Goal: Task Accomplishment & Management: Complete application form

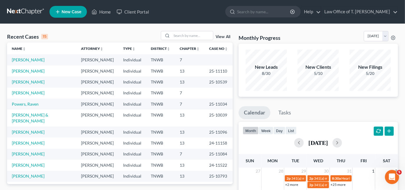
click at [58, 12] on icon at bounding box center [57, 11] width 5 height 7
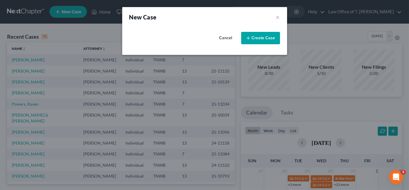
select select "76"
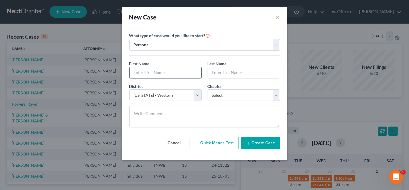
click at [178, 71] on input "text" at bounding box center [165, 72] width 72 height 11
type input "[US_STATE]"
type input "[PERSON_NAME]"
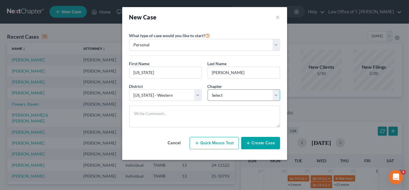
click at [244, 95] on select "Select 7 11 12 13" at bounding box center [243, 95] width 72 height 12
select select "0"
click at [207, 89] on select "Select 7 11 12 13" at bounding box center [243, 95] width 72 height 12
click at [257, 141] on button "Create Case" at bounding box center [260, 143] width 39 height 12
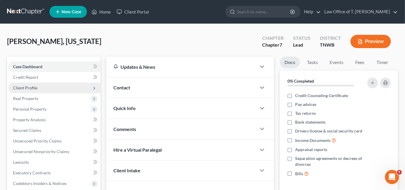
click at [25, 85] on span "Client Profile" at bounding box center [25, 87] width 24 height 5
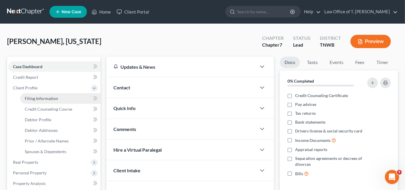
click at [48, 98] on span "Filing Information" at bounding box center [41, 98] width 33 height 5
select select "1"
select select "0"
select select "76"
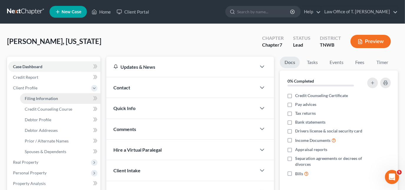
select select "44"
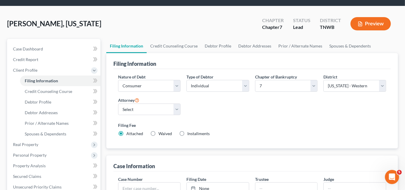
scroll to position [26, 0]
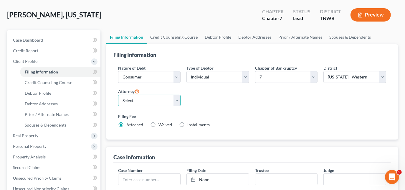
click at [171, 100] on select "Select [PERSON_NAME] - TNWB [PERSON_NAME] - TNMB" at bounding box center [149, 100] width 63 height 12
select select "0"
click at [118, 94] on select "Select [PERSON_NAME] - TNWB [PERSON_NAME] - TNMB" at bounding box center [149, 100] width 63 height 12
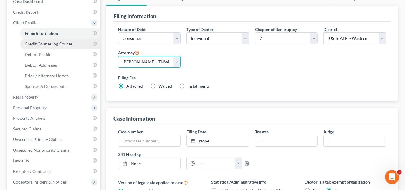
scroll to position [53, 0]
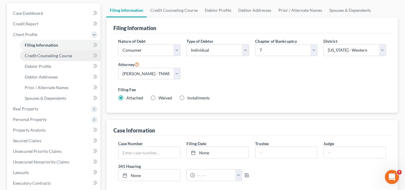
click at [52, 59] on link "Credit Counseling Course" at bounding box center [60, 55] width 80 height 11
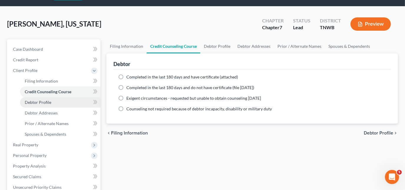
scroll to position [26, 0]
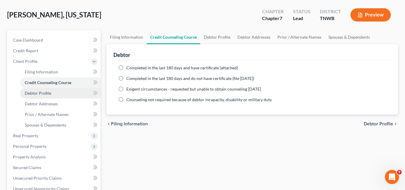
click at [43, 95] on span "Debtor Profile" at bounding box center [38, 92] width 26 height 5
select select "0"
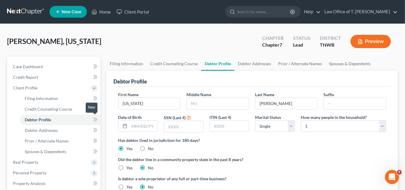
scroll to position [26, 0]
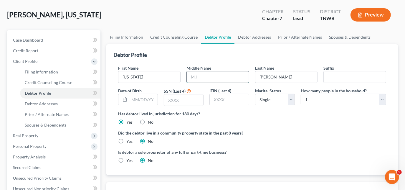
drag, startPoint x: 212, startPoint y: 78, endPoint x: 215, endPoint y: 74, distance: 4.8
click at [212, 78] on input "text" at bounding box center [218, 76] width 62 height 11
type input "A"
type input "[DATE]"
type input "1280"
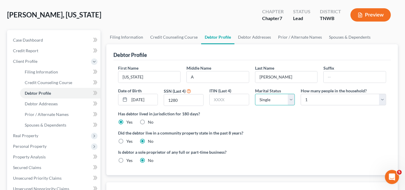
click at [293, 97] on select "Select Single Married Separated Divorced Widowed" at bounding box center [275, 100] width 40 height 12
select select "3"
click at [255, 94] on select "Select Single Married Separated Divorced Widowed" at bounding box center [275, 100] width 40 height 12
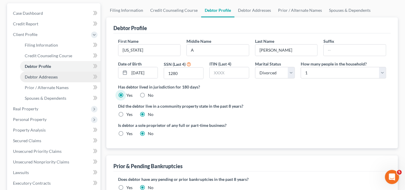
click at [44, 76] on span "Debtor Addresses" at bounding box center [41, 76] width 33 height 5
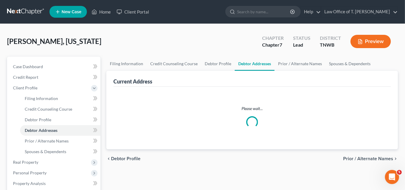
select select "0"
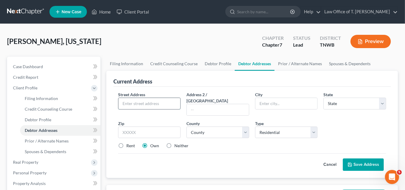
click at [155, 101] on input "text" at bounding box center [149, 103] width 62 height 11
type input "[STREET_ADDRESS][PERSON_NAME]"
type input "Jacks Creek"
select select "44"
type input "38347"
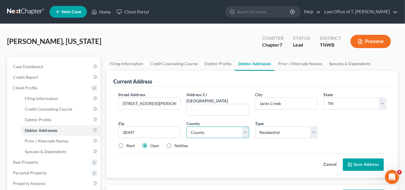
click at [246, 128] on select "County [GEOGRAPHIC_DATA] [GEOGRAPHIC_DATA] [GEOGRAPHIC_DATA] [GEOGRAPHIC_DATA] …" at bounding box center [217, 132] width 63 height 12
select select "11"
click at [186, 126] on select "County [GEOGRAPHIC_DATA] [GEOGRAPHIC_DATA] [GEOGRAPHIC_DATA] [GEOGRAPHIC_DATA] …" at bounding box center [217, 132] width 63 height 12
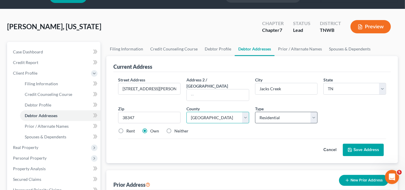
scroll to position [26, 0]
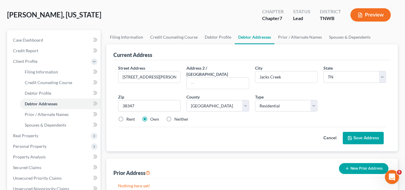
click at [174, 116] on label "Neither" at bounding box center [181, 119] width 14 height 6
click at [177, 116] on input "Neither" at bounding box center [179, 118] width 4 height 4
radio input "true"
click at [355, 132] on button "Save Address" at bounding box center [363, 138] width 41 height 12
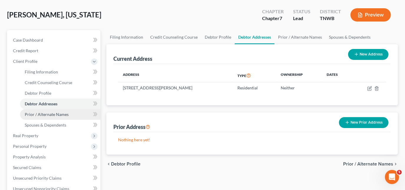
click at [50, 114] on span "Prior / Alternate Names" at bounding box center [47, 114] width 44 height 5
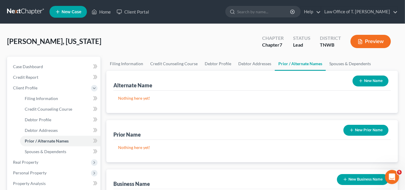
click at [360, 82] on icon "button" at bounding box center [360, 80] width 5 height 5
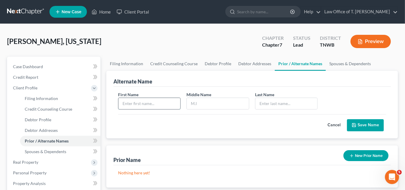
click at [160, 102] on input "text" at bounding box center [149, 103] width 62 height 11
type input "[US_STATE]"
type input "[PERSON_NAME]"
click at [367, 126] on button "Save Name" at bounding box center [365, 125] width 37 height 12
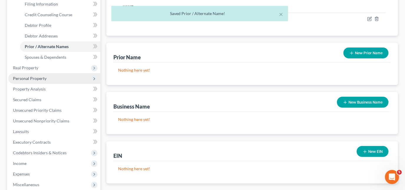
scroll to position [107, 0]
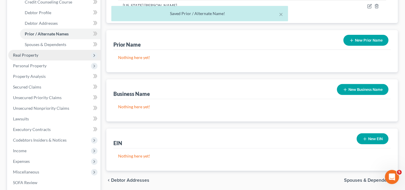
click at [38, 57] on span "Real Property" at bounding box center [54, 55] width 92 height 11
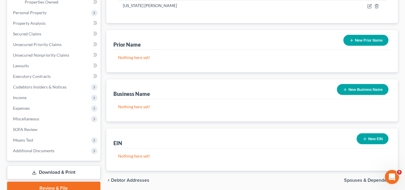
scroll to position [53, 0]
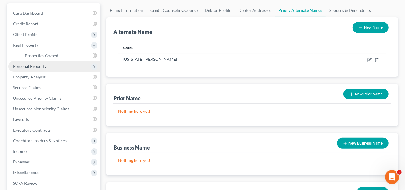
click at [39, 65] on span "Personal Property" at bounding box center [30, 66] width 34 height 5
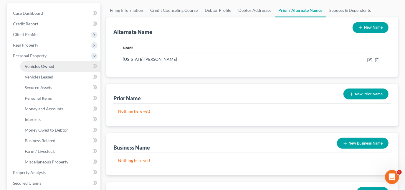
click at [45, 65] on span "Vehicles Owned" at bounding box center [39, 66] width 29 height 5
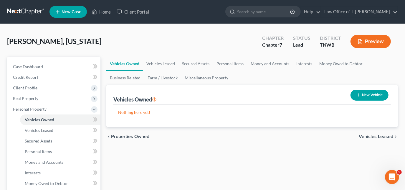
click at [367, 96] on button "New Vehicle" at bounding box center [369, 94] width 38 height 11
select select "0"
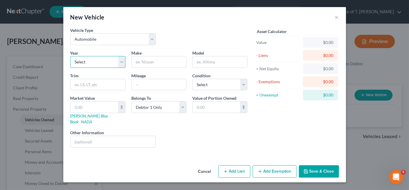
click at [121, 63] on select "Select 2026 2025 2024 2023 2022 2021 2020 2019 2018 2017 2016 2015 2014 2013 20…" at bounding box center [97, 62] width 55 height 12
select select "16"
click at [70, 56] on select "Select 2026 2025 2024 2023 2022 2021 2020 2019 2018 2017 2016 2015 2014 2013 20…" at bounding box center [97, 62] width 55 height 12
click at [159, 61] on input "text" at bounding box center [159, 61] width 54 height 11
click at [92, 119] on link "NADA" at bounding box center [86, 121] width 11 height 5
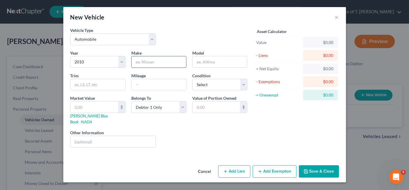
click at [150, 62] on input "text" at bounding box center [159, 61] width 54 height 11
type input "Toyota"
type input "Prius"
type input "240000"
click at [220, 84] on select "Select Excellent Very Good Good Fair Poor" at bounding box center [219, 85] width 55 height 12
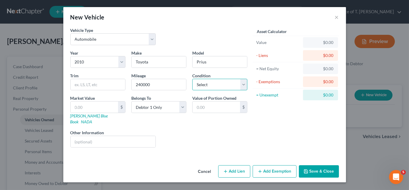
select select "2"
click at [192, 79] on select "Select Excellent Very Good Good Fair Poor" at bounding box center [219, 85] width 55 height 12
click at [103, 104] on input "text" at bounding box center [94, 106] width 47 height 11
type input "3"
type input "3.00"
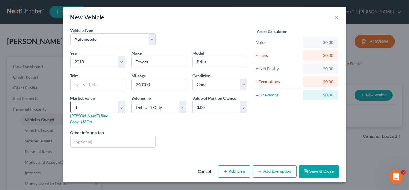
type input "32"
type input "32.00"
type input "320"
type input "320.00"
type input "3200"
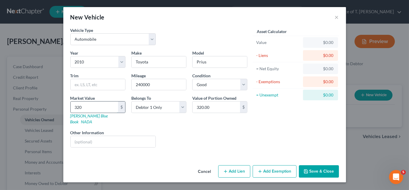
type input "3,200.00"
click at [329, 167] on button "Save & Close" at bounding box center [319, 171] width 40 height 12
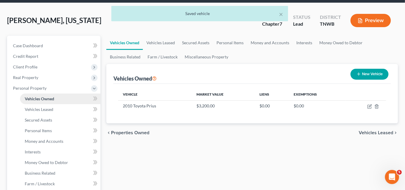
scroll to position [26, 0]
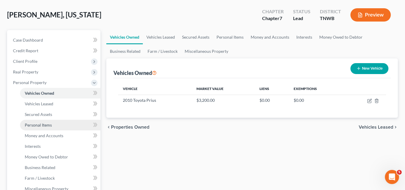
click at [48, 121] on link "Personal Items" at bounding box center [60, 124] width 80 height 11
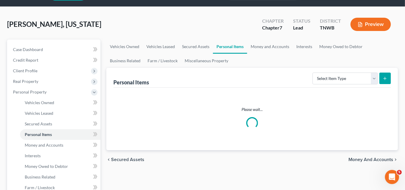
scroll to position [26, 0]
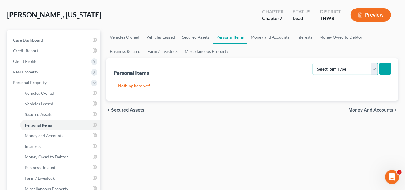
click at [373, 69] on select "Select Item Type Clothing Collectibles Of Value Electronics Firearms Household …" at bounding box center [344, 69] width 65 height 12
select select "clothing"
click at [313, 63] on select "Select Item Type Clothing Collectibles Of Value Electronics Firearms Household …" at bounding box center [344, 69] width 65 height 12
click at [388, 70] on button "submit" at bounding box center [384, 68] width 11 height 11
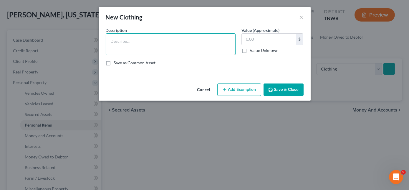
drag, startPoint x: 192, startPoint y: 44, endPoint x: 195, endPoint y: 26, distance: 18.4
click at [192, 43] on textarea at bounding box center [171, 44] width 130 height 22
type textarea "clothing"
type input "500.00"
click at [283, 88] on button "Save & Close" at bounding box center [283, 89] width 40 height 12
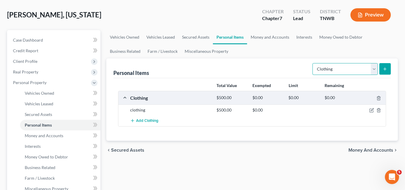
click at [376, 69] on select "Select Item Type Clothing Collectibles Of Value Electronics Firearms Household …" at bounding box center [344, 69] width 65 height 12
select select "electronics"
click at [313, 63] on select "Select Item Type Clothing Collectibles Of Value Electronics Firearms Household …" at bounding box center [344, 69] width 65 height 12
click at [382, 69] on button "submit" at bounding box center [384, 68] width 11 height 11
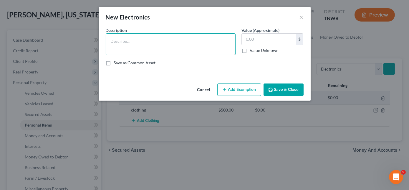
click at [152, 46] on textarea at bounding box center [171, 44] width 130 height 22
type textarea "55 inch TV - $200 laptop - $50"
type input "3"
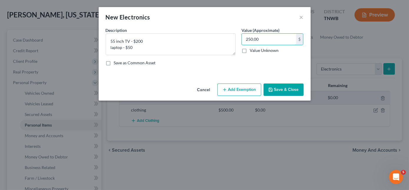
type input "250.00"
click at [291, 85] on button "Save & Close" at bounding box center [283, 89] width 40 height 12
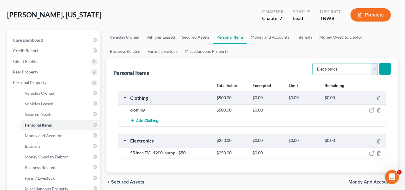
click at [375, 69] on select "Select Item Type Clothing Collectibles Of Value Electronics Firearms Household …" at bounding box center [344, 69] width 65 height 12
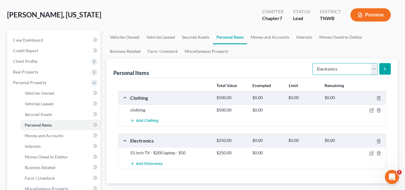
select select "household_goods"
click at [313, 63] on select "Select Item Type Clothing Collectibles Of Value Electronics Firearms Household …" at bounding box center [344, 69] width 65 height 12
click at [386, 69] on icon "submit" at bounding box center [384, 69] width 5 height 5
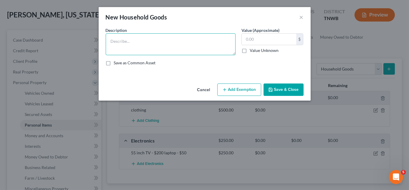
click at [163, 43] on textarea at bounding box center [171, 44] width 130 height 22
type textarea "misc household goods and furniture"
type input "100.00"
click at [290, 91] on button "Save & Close" at bounding box center [283, 89] width 40 height 12
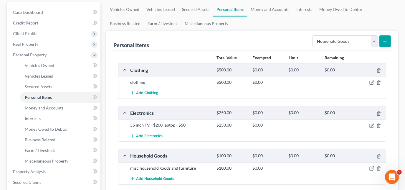
scroll to position [53, 0]
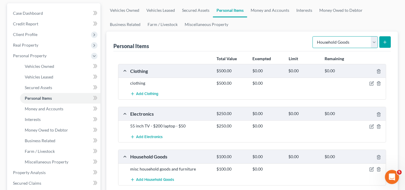
click at [376, 42] on select "Select Item Type Clothing Collectibles Of Value Electronics Firearms Household …" at bounding box center [344, 42] width 65 height 12
click at [268, 12] on link "Money and Accounts" at bounding box center [270, 10] width 46 height 14
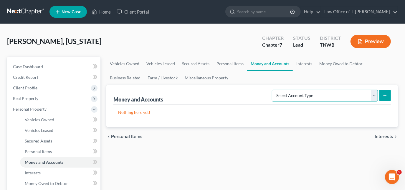
click at [369, 94] on select "Select Account Type Brokerage Cash on Hand Certificates of Deposit Checking Acc…" at bounding box center [325, 95] width 106 height 12
select select "checking"
click at [273, 89] on select "Select Account Type Brokerage Cash on Hand Certificates of Deposit Checking Acc…" at bounding box center [325, 95] width 106 height 12
click at [383, 96] on icon "submit" at bounding box center [384, 95] width 5 height 5
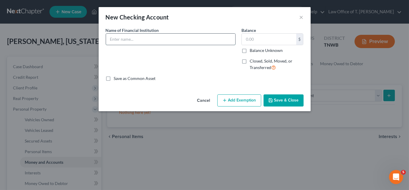
click at [180, 39] on input "text" at bounding box center [170, 39] width 129 height 11
type input "[PERSON_NAME] Bank"
type input "1"
type input "200.00"
click at [282, 99] on button "Save & Close" at bounding box center [283, 100] width 40 height 12
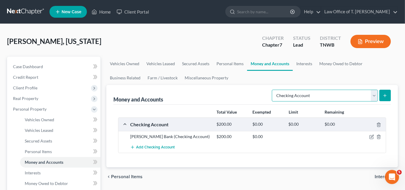
click at [375, 95] on select "Select Account Type Brokerage Cash on Hand Certificates of Deposit Checking Acc…" at bounding box center [325, 95] width 106 height 12
click at [388, 93] on button "submit" at bounding box center [384, 94] width 11 height 11
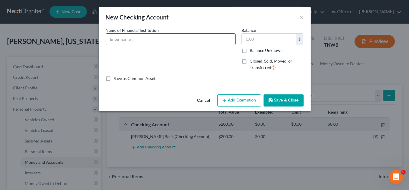
click at [172, 40] on input "text" at bounding box center [170, 39] width 129 height 11
type input "c"
type input "Chime Bank"
type input "50.00"
drag, startPoint x: 294, startPoint y: 99, endPoint x: 290, endPoint y: 100, distance: 4.8
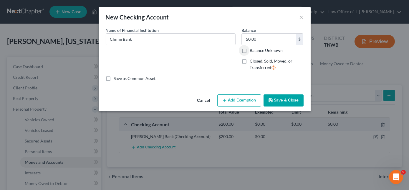
click at [293, 99] on button "Save & Close" at bounding box center [283, 100] width 40 height 12
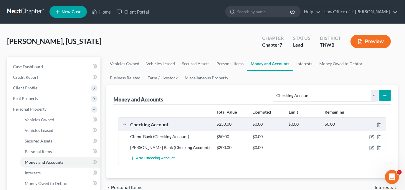
click at [309, 65] on link "Interests" at bounding box center [304, 64] width 23 height 14
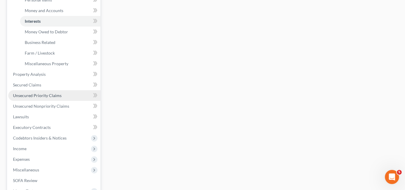
scroll to position [160, 0]
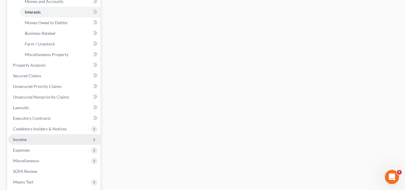
click at [29, 139] on span "Income" at bounding box center [54, 139] width 92 height 11
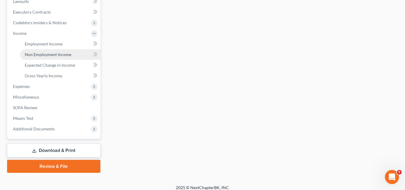
click at [51, 53] on span "Non Employment Income" at bounding box center [48, 54] width 46 height 5
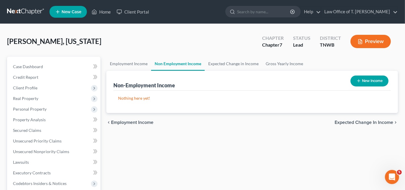
click at [382, 79] on button "New Income" at bounding box center [369, 80] width 38 height 11
select select "0"
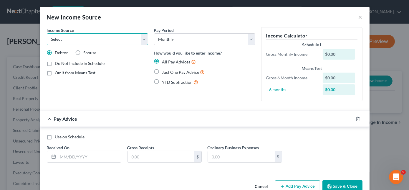
click at [122, 35] on select "Select Unemployment Disability (from employer) Pension Retirement Social Securi…" at bounding box center [97, 39] width 101 height 12
select select "4"
click at [47, 33] on select "Select Unemployment Disability (from employer) Pension Retirement Social Securi…" at bounding box center [97, 39] width 101 height 12
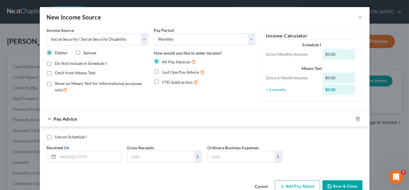
click at [162, 70] on label "Just One Pay Advice" at bounding box center [183, 72] width 43 height 7
click at [164, 70] on input "Just One Pay Advice" at bounding box center [166, 71] width 4 height 4
radio input "true"
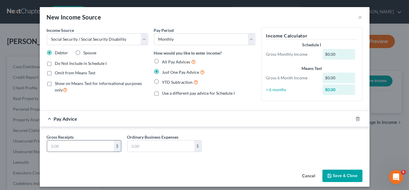
drag, startPoint x: 57, startPoint y: 146, endPoint x: 59, endPoint y: 142, distance: 4.2
click at [57, 146] on input "text" at bounding box center [80, 145] width 67 height 11
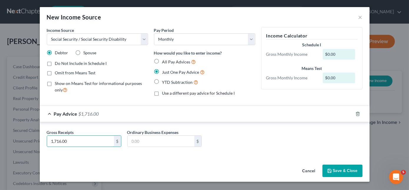
type input "1,716.00"
drag, startPoint x: 345, startPoint y: 171, endPoint x: 337, endPoint y: 169, distance: 8.7
click at [345, 171] on button "Save & Close" at bounding box center [342, 170] width 40 height 12
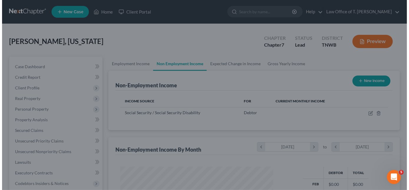
scroll to position [294170, 294112]
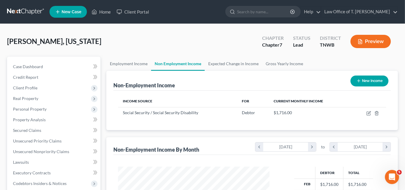
click at [367, 77] on button "New Income" at bounding box center [369, 80] width 38 height 11
select select "0"
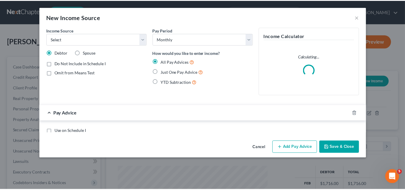
scroll to position [105, 165]
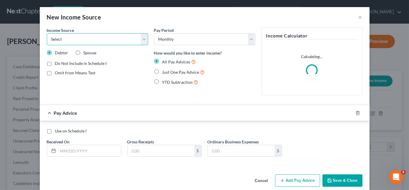
click at [89, 37] on select "Select Unemployment Disability (from employer) Pension Retirement Social Securi…" at bounding box center [97, 39] width 101 height 12
select select "2"
click at [47, 33] on select "Select Unemployment Disability (from employer) Pension Retirement Social Securi…" at bounding box center [97, 39] width 101 height 12
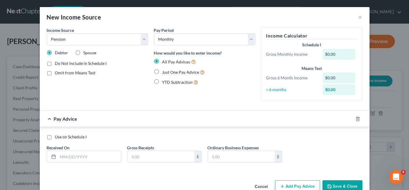
click at [162, 73] on label "Just One Pay Advice" at bounding box center [183, 72] width 43 height 7
click at [164, 72] on input "Just One Pay Advice" at bounding box center [166, 71] width 4 height 4
radio input "true"
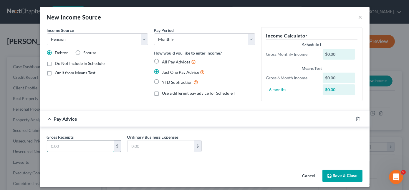
click at [60, 144] on input "text" at bounding box center [80, 145] width 67 height 11
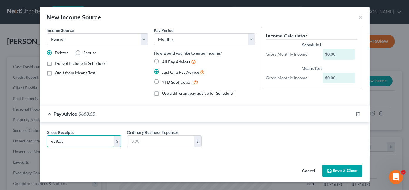
type input "688.05"
click at [345, 172] on button "Save & Close" at bounding box center [342, 170] width 40 height 12
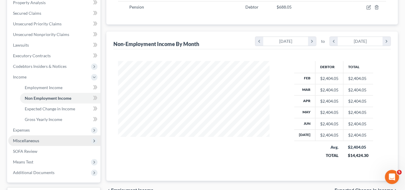
scroll to position [134, 0]
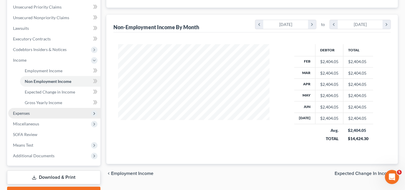
click at [42, 111] on span "Expenses" at bounding box center [54, 113] width 92 height 11
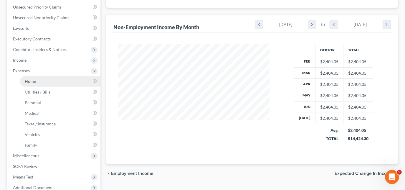
click at [40, 81] on link "Home" at bounding box center [60, 81] width 80 height 11
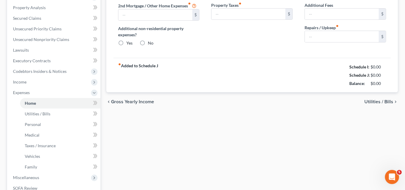
scroll to position [7, 0]
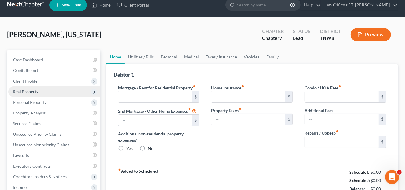
type input "0.00"
radio input "true"
type input "0.00"
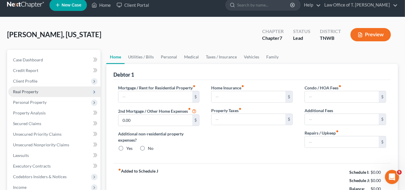
type input "0.00"
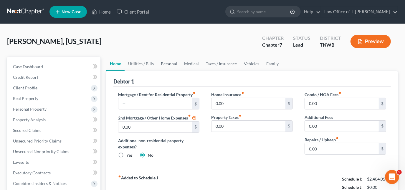
click at [167, 65] on link "Personal" at bounding box center [168, 64] width 23 height 14
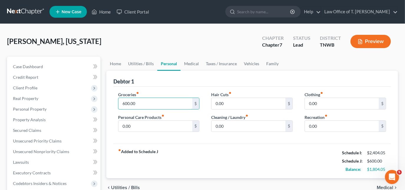
type input "600.00"
type input "40.00"
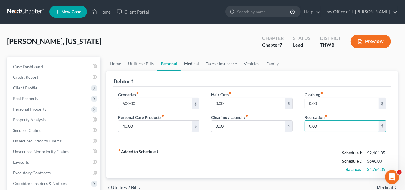
click at [192, 64] on link "Medical" at bounding box center [191, 64] width 22 height 14
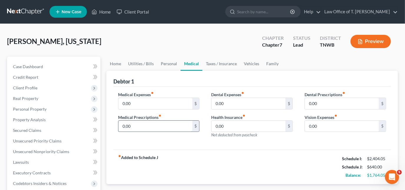
click at [139, 124] on input "0.00" at bounding box center [155, 125] width 74 height 11
type input "60.00"
click at [218, 64] on link "Taxes / Insurance" at bounding box center [221, 64] width 38 height 14
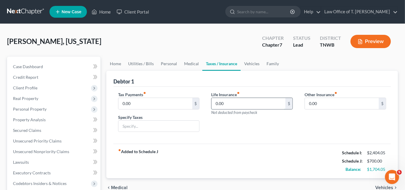
click at [245, 101] on input "0.00" at bounding box center [248, 103] width 74 height 11
type input "200.00"
click at [247, 62] on link "Vehicles" at bounding box center [251, 64] width 22 height 14
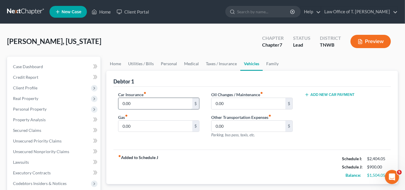
click at [163, 106] on input "0.00" at bounding box center [155, 103] width 74 height 11
type input "103.00"
type input "100.00"
type input "65.00"
click at [270, 64] on link "Family" at bounding box center [271, 64] width 19 height 14
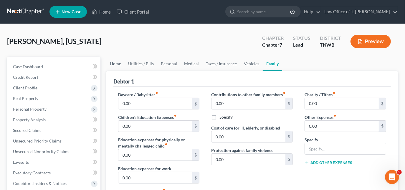
click at [118, 65] on link "Home" at bounding box center [115, 64] width 18 height 14
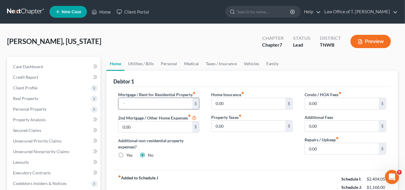
click at [144, 104] on input "text" at bounding box center [155, 103] width 74 height 11
type input "700.00"
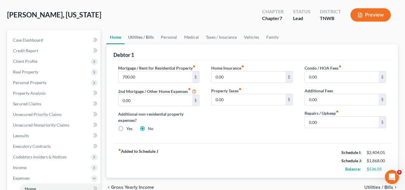
click at [138, 34] on link "Utilities / Bills" at bounding box center [140, 37] width 33 height 14
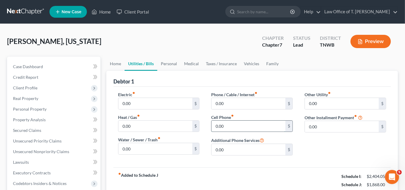
click at [232, 123] on input "0.00" at bounding box center [248, 125] width 74 height 11
type input "110.00"
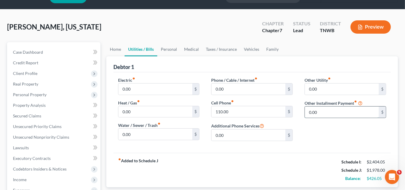
scroll to position [26, 0]
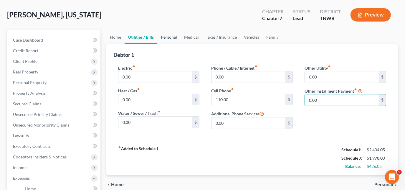
click at [161, 35] on link "Personal" at bounding box center [168, 37] width 23 height 14
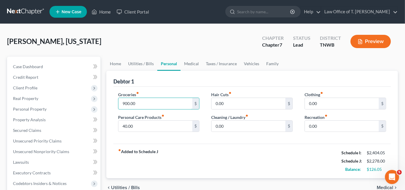
type input "900.00"
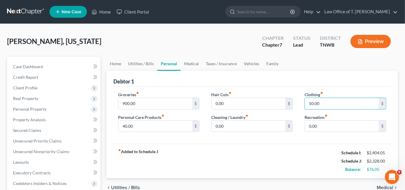
type input "50.00"
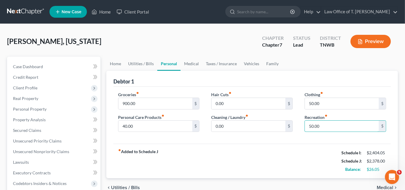
type input "50.00"
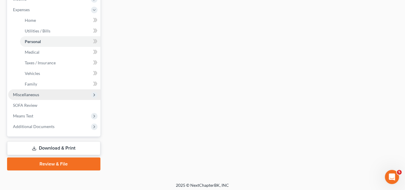
scroll to position [197, 0]
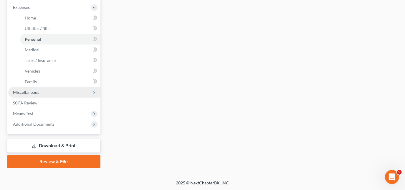
click at [31, 91] on span "Miscellaneous" at bounding box center [26, 91] width 26 height 5
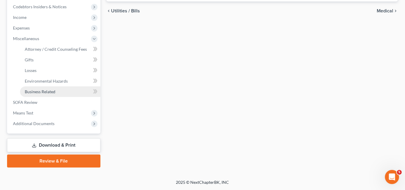
scroll to position [176, 0]
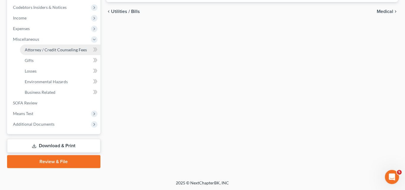
click at [63, 51] on span "Attorney / Credit Counseling Fees" at bounding box center [56, 49] width 62 height 5
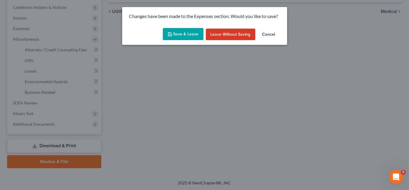
click at [226, 36] on button "Leave without Saving" at bounding box center [230, 35] width 49 height 12
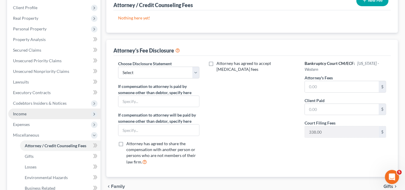
scroll to position [80, 0]
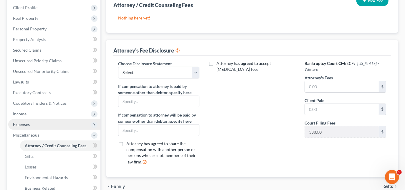
click at [29, 125] on span "Expenses" at bounding box center [21, 124] width 17 height 5
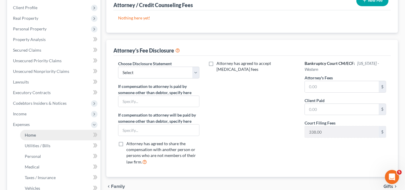
click at [47, 135] on link "Home" at bounding box center [60, 134] width 80 height 11
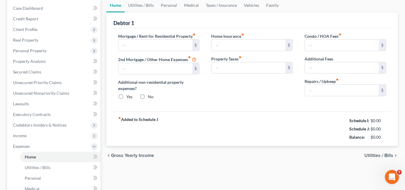
type input "0.00"
radio input "true"
type input "0.00"
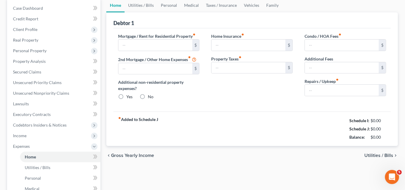
type input "0.00"
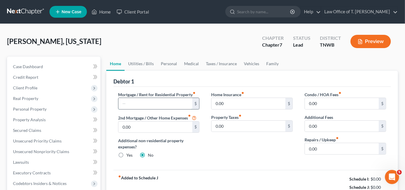
click at [161, 100] on input "text" at bounding box center [155, 103] width 74 height 11
type input "700.00"
click at [137, 64] on link "Utilities / Bills" at bounding box center [140, 64] width 33 height 14
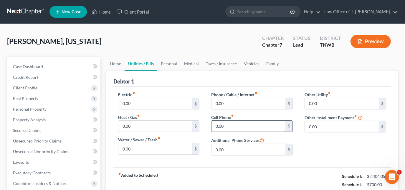
click at [227, 128] on input "0.00" at bounding box center [248, 125] width 74 height 11
type input "110.00"
click at [168, 64] on link "Personal" at bounding box center [168, 64] width 23 height 14
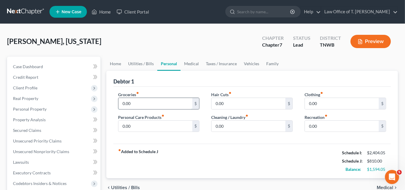
click at [149, 106] on input "0.00" at bounding box center [155, 103] width 74 height 11
type input "900.00"
type input "40.00"
type input "50.00"
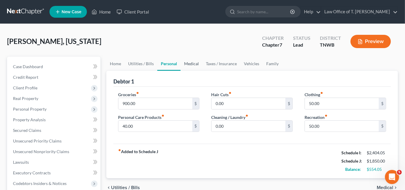
click at [190, 64] on link "Medical" at bounding box center [191, 64] width 22 height 14
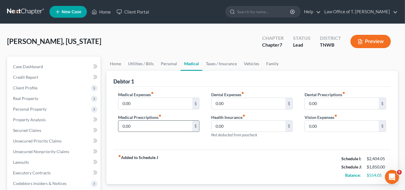
click at [156, 128] on input "0.00" at bounding box center [155, 125] width 74 height 11
type input "60.00"
click at [220, 62] on link "Taxes / Insurance" at bounding box center [221, 64] width 38 height 14
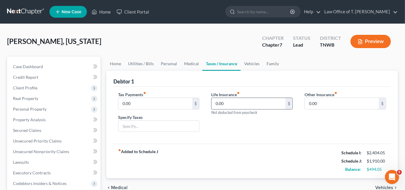
click at [229, 104] on input "0.00" at bounding box center [248, 103] width 74 height 11
type input "200.00"
click at [254, 63] on link "Vehicles" at bounding box center [251, 64] width 22 height 14
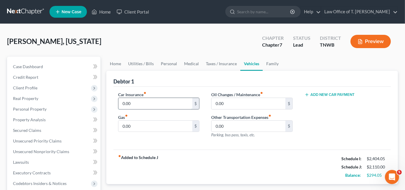
click at [144, 102] on input "0.00" at bounding box center [155, 103] width 74 height 11
type input "103.00"
type input "100.00"
type input "65.00"
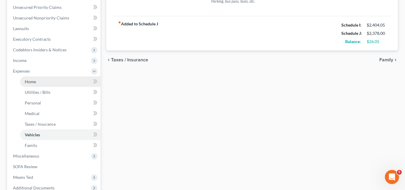
scroll to position [160, 0]
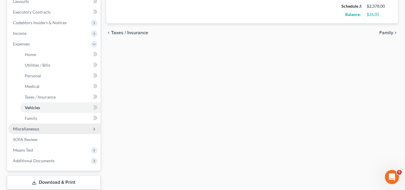
click at [36, 129] on span "Miscellaneous" at bounding box center [26, 128] width 26 height 5
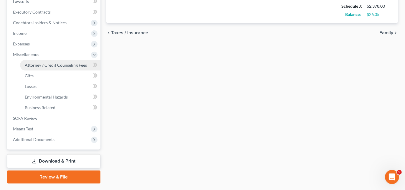
click at [53, 66] on span "Attorney / Credit Counseling Fees" at bounding box center [56, 64] width 62 height 5
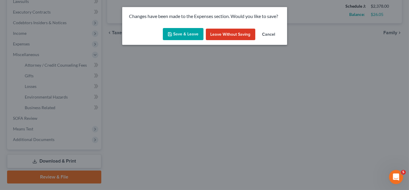
click at [184, 36] on button "Save & Leave" at bounding box center [183, 34] width 41 height 12
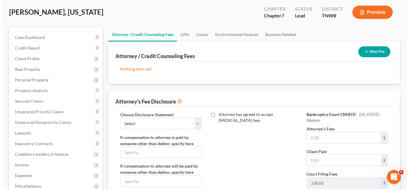
scroll to position [26, 0]
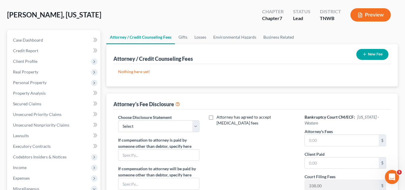
click at [368, 52] on button "New Fee" at bounding box center [372, 54] width 32 height 11
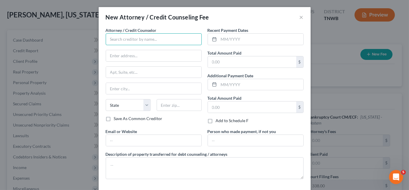
click at [154, 39] on input "text" at bounding box center [154, 39] width 96 height 12
type input "Cricket"
type input "[STREET_ADDRESS][PERSON_NAME]"
type input "Stockton"
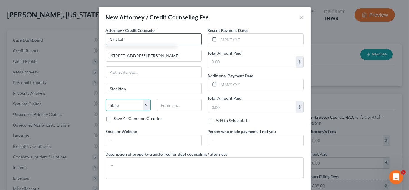
select select "4"
type input "95210"
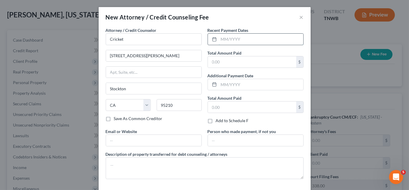
click at [242, 42] on input "text" at bounding box center [261, 39] width 84 height 11
type input "08/2025"
type input "24.00"
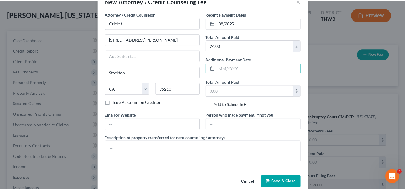
scroll to position [25, 0]
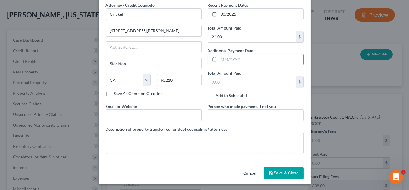
click at [271, 171] on icon "button" at bounding box center [270, 172] width 5 height 5
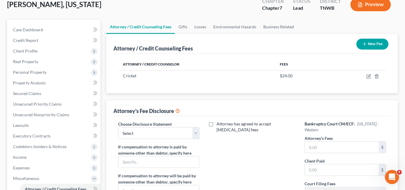
scroll to position [53, 0]
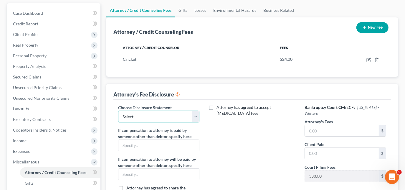
click at [162, 120] on select "Select Chapter 11 Ch 13 Chapter 7" at bounding box center [159, 116] width 82 height 12
select select "2"
click at [118, 110] on select "Select Chapter 11 Ch 13 Chapter 7" at bounding box center [159, 116] width 82 height 12
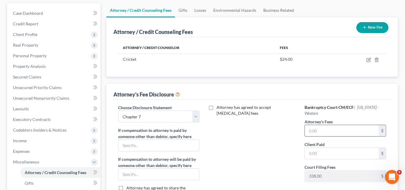
click at [350, 128] on input "text" at bounding box center [342, 130] width 74 height 11
type input "818.00"
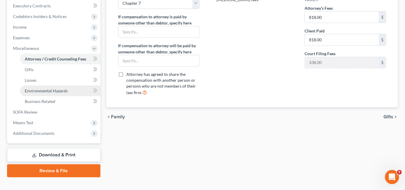
scroll to position [176, 0]
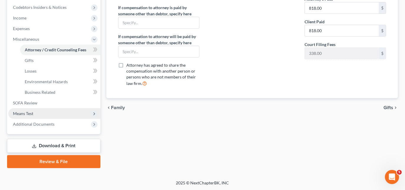
click at [39, 109] on span "Means Test" at bounding box center [54, 113] width 92 height 11
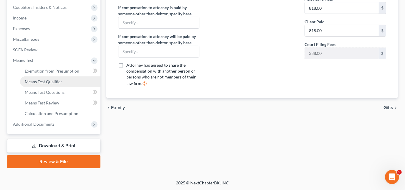
click at [41, 83] on span "Means Test Qualifier" at bounding box center [43, 81] width 37 height 5
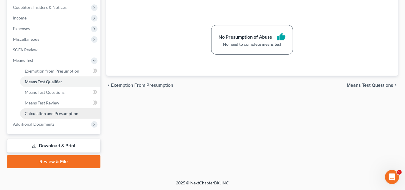
scroll to position [176, 0]
click at [56, 145] on link "Download & Print" at bounding box center [53, 146] width 93 height 14
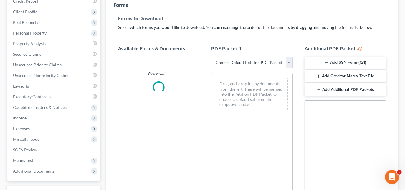
scroll to position [80, 0]
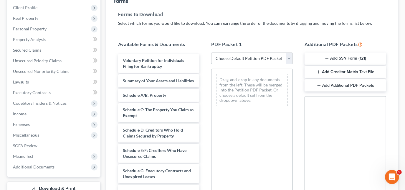
click at [262, 58] on select "Choose Default Petition PDF Packet Complete Bankruptcy Petition (all forms and …" at bounding box center [252, 58] width 82 height 12
select select "3"
click at [211, 52] on select "Choose Default Petition PDF Packet Complete Bankruptcy Petition (all forms and …" at bounding box center [252, 58] width 82 height 12
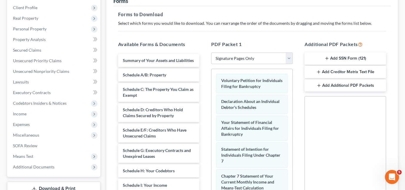
click at [350, 58] on button "Add SSN Form (121)" at bounding box center [345, 58] width 82 height 12
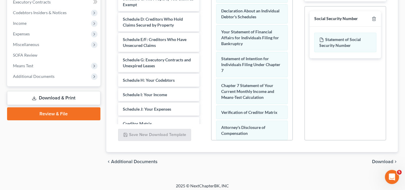
scroll to position [173, 0]
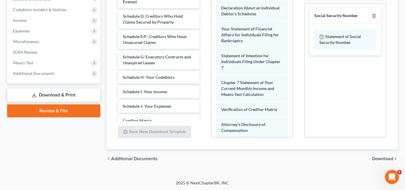
click at [380, 154] on div "chevron_left Additional Documents Download chevron_right" at bounding box center [251, 158] width 291 height 19
click at [380, 156] on span "Download" at bounding box center [382, 158] width 21 height 5
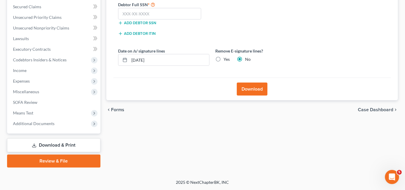
scroll to position [123, 0]
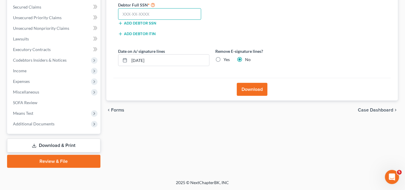
click at [167, 14] on input "text" at bounding box center [159, 14] width 83 height 12
type input "425-11-1280"
click at [256, 93] on button "Download" at bounding box center [252, 89] width 31 height 13
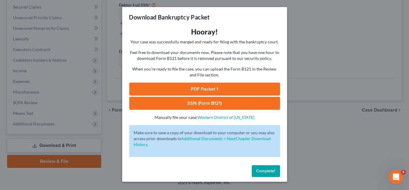
click at [232, 86] on link "PDF Packet 1" at bounding box center [204, 88] width 151 height 13
click at [200, 106] on link "SSN (Form B121)" at bounding box center [204, 103] width 151 height 13
click at [257, 171] on span "Complete!" at bounding box center [265, 170] width 19 height 5
